Goal: Task Accomplishment & Management: Complete application form

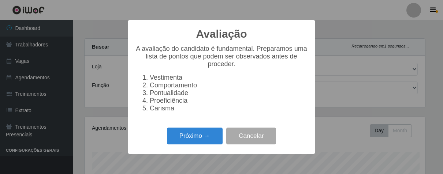
select select "206"
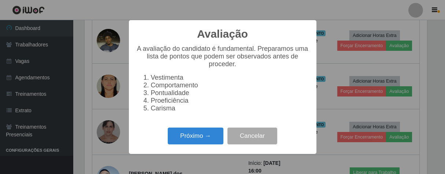
scroll to position [152, 343]
click at [211, 136] on button "Próximo →" at bounding box center [196, 136] width 56 height 17
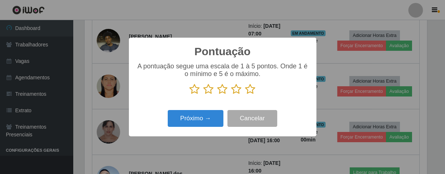
scroll to position [365799, 365609]
click at [249, 89] on icon at bounding box center [250, 89] width 10 height 11
click at [245, 95] on input "radio" at bounding box center [245, 95] width 0 height 0
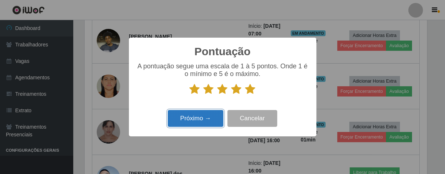
click at [200, 121] on button "Próximo →" at bounding box center [196, 118] width 56 height 17
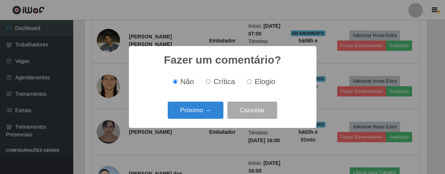
click at [247, 81] on input "Elogio" at bounding box center [249, 81] width 5 height 5
radio input "true"
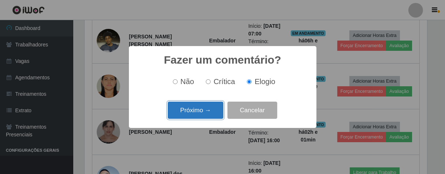
click at [201, 114] on button "Próximo →" at bounding box center [196, 110] width 56 height 17
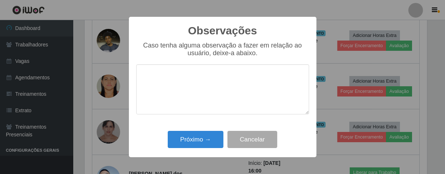
click at [211, 131] on div "Próximo → Cancelar" at bounding box center [222, 139] width 173 height 21
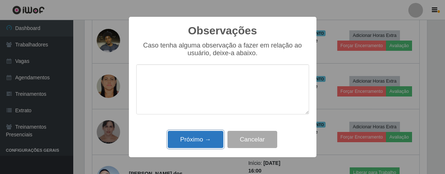
click at [212, 133] on button "Próximo →" at bounding box center [196, 139] width 56 height 17
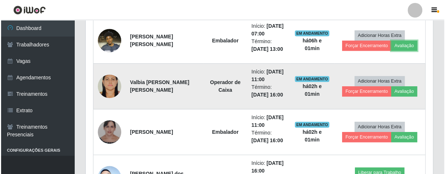
scroll to position [152, 347]
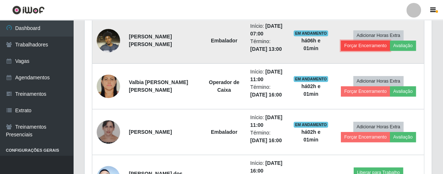
click at [361, 45] on button "Forçar Encerramento" at bounding box center [365, 46] width 49 height 10
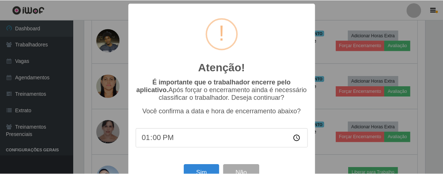
scroll to position [25, 0]
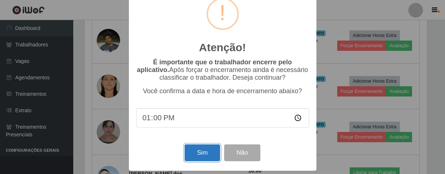
click at [198, 150] on button "Sim" at bounding box center [201, 153] width 35 height 17
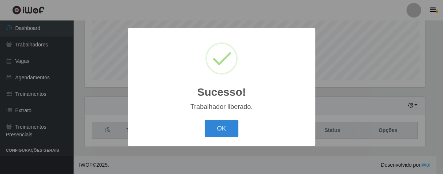
scroll to position [152, 343]
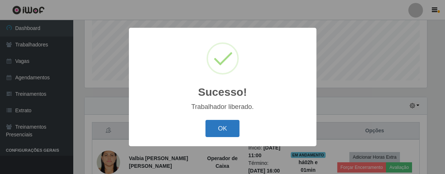
click at [236, 128] on button "OK" at bounding box center [222, 128] width 34 height 17
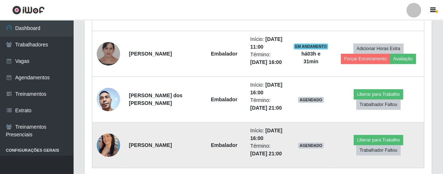
scroll to position [364, 0]
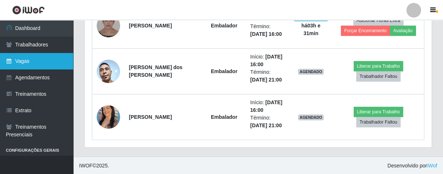
click at [35, 63] on link "Vagas" at bounding box center [36, 61] width 73 height 16
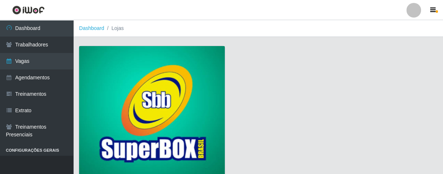
click at [141, 79] on img at bounding box center [152, 112] width 146 height 132
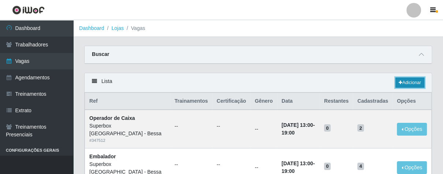
click at [412, 79] on link "Adicionar" at bounding box center [409, 83] width 29 height 10
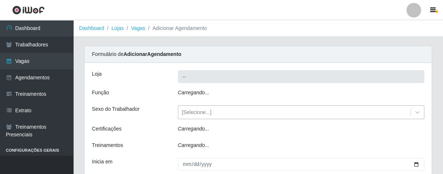
type input "Superbox [GEOGRAPHIC_DATA] - Bessa"
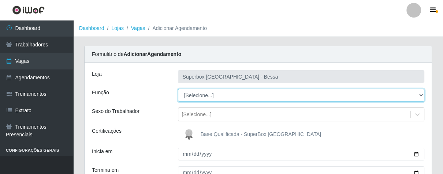
click at [421, 94] on select "[Selecione...] ASG ASG + ASG ++ Embalador Embalador + Embalador ++ Operador de …" at bounding box center [301, 95] width 247 height 13
click at [178, 89] on select "[Selecione...] ASG ASG + ASG ++ Embalador Embalador + Embalador ++ Operador de …" at bounding box center [301, 95] width 247 height 13
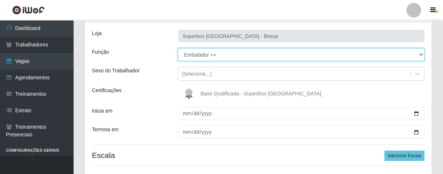
click at [421, 55] on select "[Selecione...] ASG ASG + ASG ++ Embalador Embalador + Embalador ++ Operador de …" at bounding box center [301, 54] width 247 height 13
select select "1"
click at [178, 48] on select "[Selecione...] ASG ASG + ASG ++ Embalador Embalador + Embalador ++ Operador de …" at bounding box center [301, 54] width 247 height 13
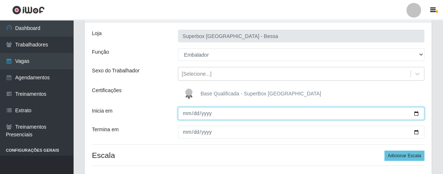
click at [185, 116] on input "Inicia em" at bounding box center [301, 113] width 247 height 13
type input "[DATE]"
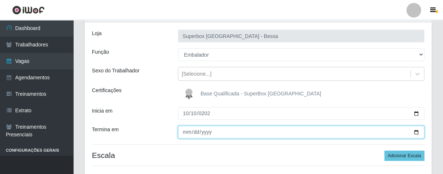
click at [184, 131] on input "Termina em" at bounding box center [301, 132] width 247 height 13
type input "[DATE]"
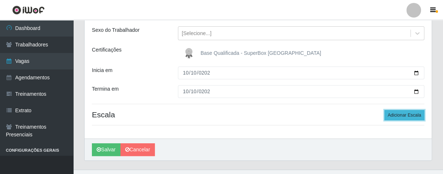
click at [410, 112] on button "Adicionar Escala" at bounding box center [404, 115] width 40 height 10
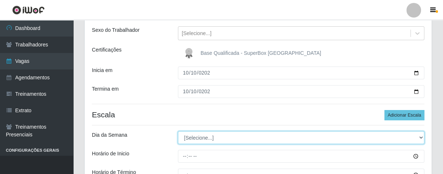
click at [419, 138] on select "[Selecione...] Segunda Terça Quarta Quinta Sexta Sábado Domingo" at bounding box center [301, 137] width 247 height 13
select select "5"
click at [178, 131] on select "[Selecione...] Segunda Terça Quarta Quinta Sexta Sábado Domingo" at bounding box center [301, 137] width 247 height 13
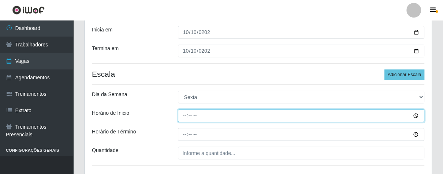
click at [184, 116] on input "Horário de Inicio" at bounding box center [301, 115] width 247 height 13
type input "08:00"
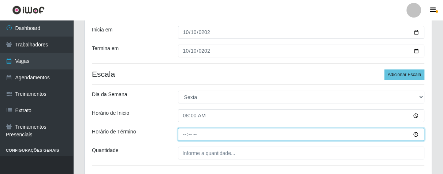
click at [183, 132] on input "Horário de Término" at bounding box center [301, 134] width 247 height 13
type input "14:00"
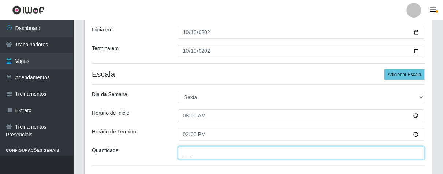
click at [216, 158] on input "___" at bounding box center [301, 153] width 247 height 13
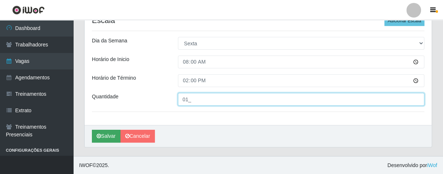
type input "01_"
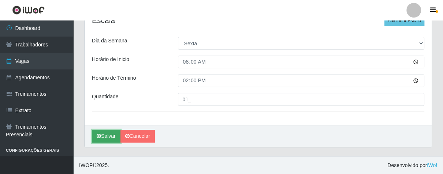
click at [116, 141] on button "Salvar" at bounding box center [106, 136] width 29 height 13
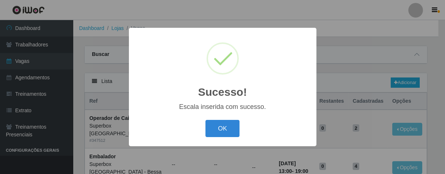
click at [223, 131] on button "OK" at bounding box center [222, 128] width 34 height 17
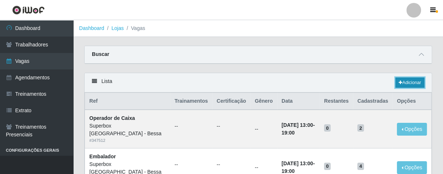
click at [403, 81] on link "Adicionar" at bounding box center [409, 83] width 29 height 10
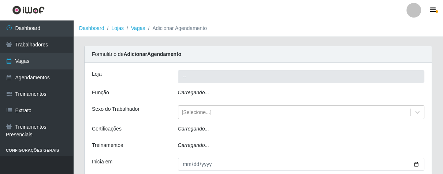
type input "Superbox [GEOGRAPHIC_DATA] - Bessa"
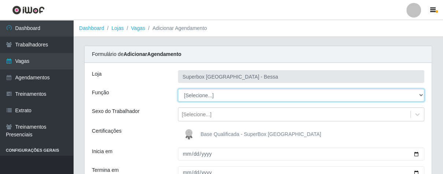
click at [419, 91] on select "[Selecione...] ASG ASG + ASG ++ Embalador Embalador + Embalador ++ Operador de …" at bounding box center [301, 95] width 247 height 13
select select "1"
click at [178, 89] on select "[Selecione...] ASG ASG + ASG ++ Embalador Embalador + Embalador ++ Operador de …" at bounding box center [301, 95] width 247 height 13
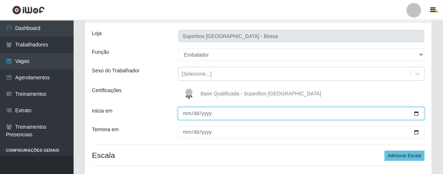
click at [182, 115] on input "Inicia em" at bounding box center [301, 113] width 247 height 13
type input "[DATE]"
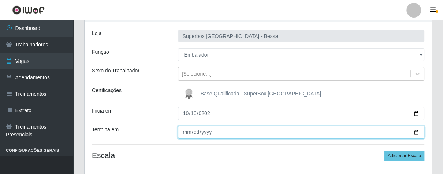
click at [186, 131] on input "Termina em" at bounding box center [301, 132] width 247 height 13
type input "[DATE]"
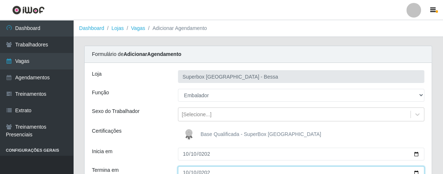
scroll to position [81, 0]
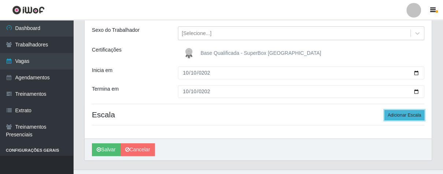
click at [404, 115] on button "Adicionar Escala" at bounding box center [404, 115] width 40 height 10
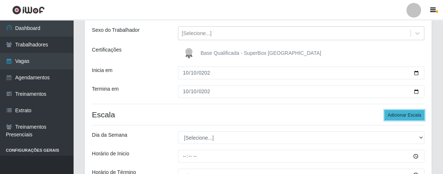
scroll to position [162, 0]
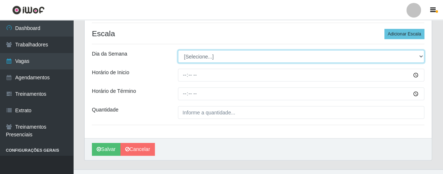
click at [418, 53] on select "[Selecione...] Segunda Terça Quarta Quinta Sexta Sábado Domingo" at bounding box center [301, 56] width 247 height 13
select select "5"
click at [178, 50] on select "[Selecione...] Segunda Terça Quarta Quinta Sexta Sábado Domingo" at bounding box center [301, 56] width 247 height 13
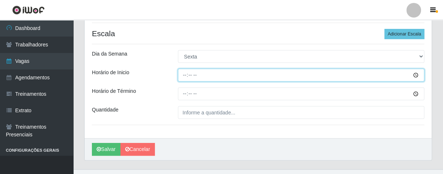
click at [180, 75] on input "Horário de Inicio" at bounding box center [301, 75] width 247 height 13
type input "16:00"
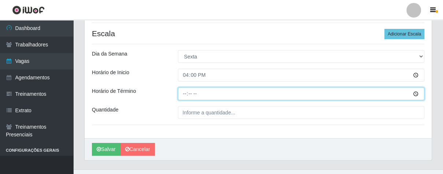
click at [182, 96] on input "Horário de Término" at bounding box center [301, 93] width 247 height 13
type input "21:00"
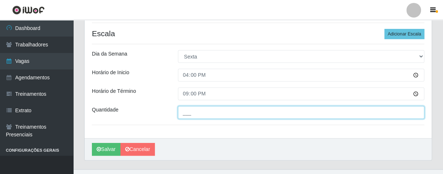
click at [196, 115] on input "___" at bounding box center [301, 112] width 247 height 13
type input "03_"
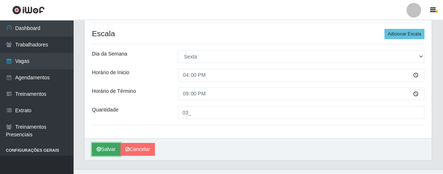
click at [101, 152] on button "Salvar" at bounding box center [106, 149] width 29 height 13
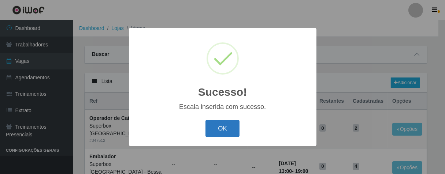
click at [232, 122] on button "OK" at bounding box center [222, 128] width 34 height 17
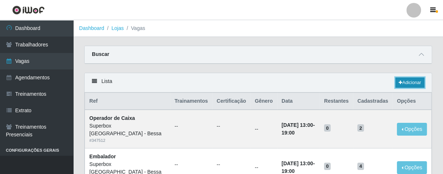
click at [418, 82] on link "Adicionar" at bounding box center [409, 83] width 29 height 10
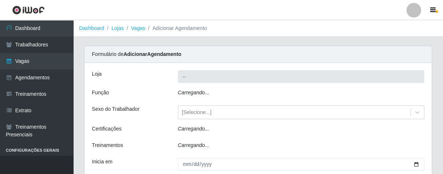
type input "Superbox [GEOGRAPHIC_DATA] - Bessa"
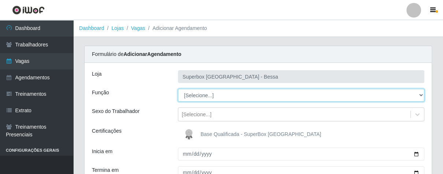
click at [421, 94] on select "[Selecione...] ASG ASG + ASG ++ Embalador Embalador + Embalador ++ Operador de …" at bounding box center [301, 95] width 247 height 13
select select "22"
click at [178, 89] on select "[Selecione...] ASG ASG + ASG ++ Embalador Embalador + Embalador ++ Operador de …" at bounding box center [301, 95] width 247 height 13
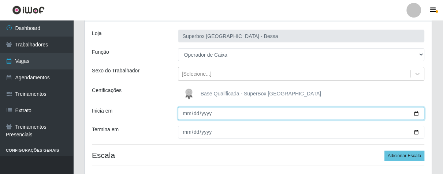
click at [186, 115] on input "Inicia em" at bounding box center [301, 113] width 247 height 13
type input "[DATE]"
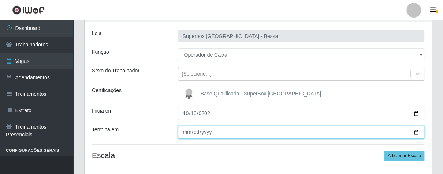
click at [186, 131] on input "Termina em" at bounding box center [301, 132] width 247 height 13
type input "[DATE]"
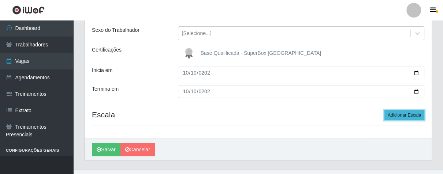
click at [398, 115] on button "Adicionar Escala" at bounding box center [404, 115] width 40 height 10
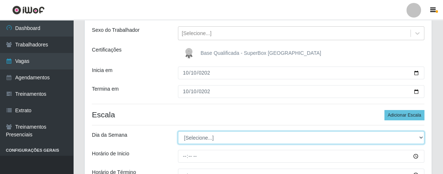
click at [421, 140] on select "[Selecione...] Segunda Terça Quarta Quinta Sexta Sábado Domingo" at bounding box center [301, 137] width 247 height 13
select select "5"
click at [178, 131] on select "[Selecione...] Segunda Terça Quarta Quinta Sexta Sábado Domingo" at bounding box center [301, 137] width 247 height 13
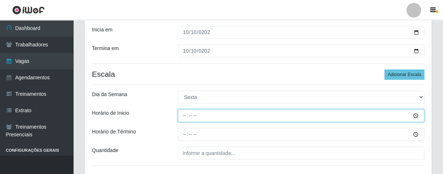
click at [181, 116] on input "Horário de Inicio" at bounding box center [301, 115] width 247 height 13
type input "16:00"
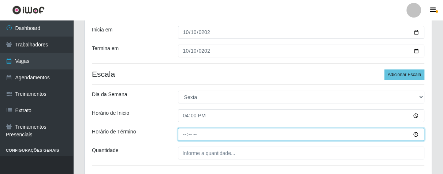
click at [185, 134] on input "Horário de Término" at bounding box center [301, 134] width 247 height 13
type input "21:00"
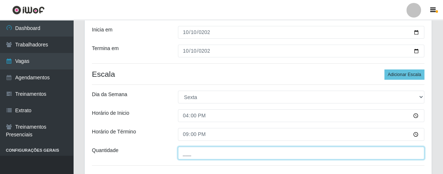
drag, startPoint x: 201, startPoint y: 152, endPoint x: 199, endPoint y: 164, distance: 11.8
click at [201, 152] on input "___" at bounding box center [301, 153] width 247 height 13
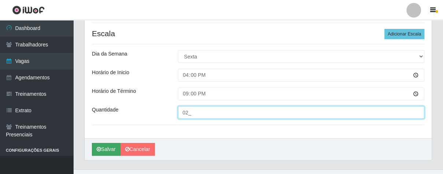
type input "02_"
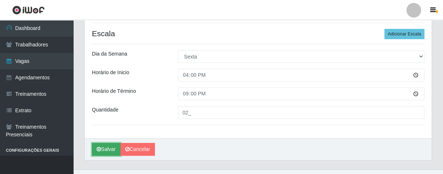
click at [113, 150] on button "Salvar" at bounding box center [106, 149] width 29 height 13
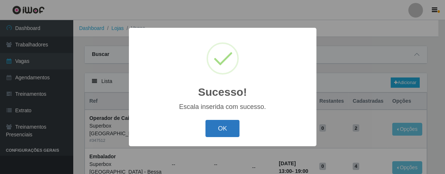
click at [213, 131] on button "OK" at bounding box center [222, 128] width 34 height 17
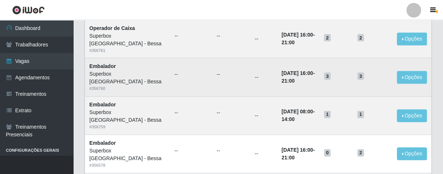
scroll to position [203, 0]
